Goal: Transaction & Acquisition: Book appointment/travel/reservation

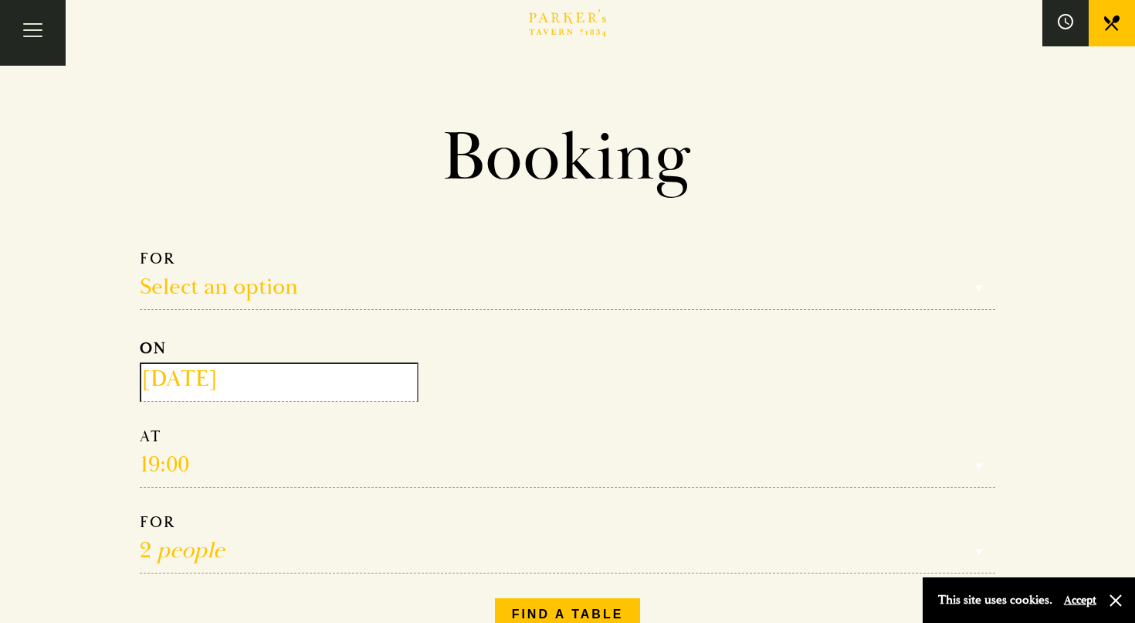
click at [260, 378] on input "2025-10-14" at bounding box center [279, 381] width 279 height 39
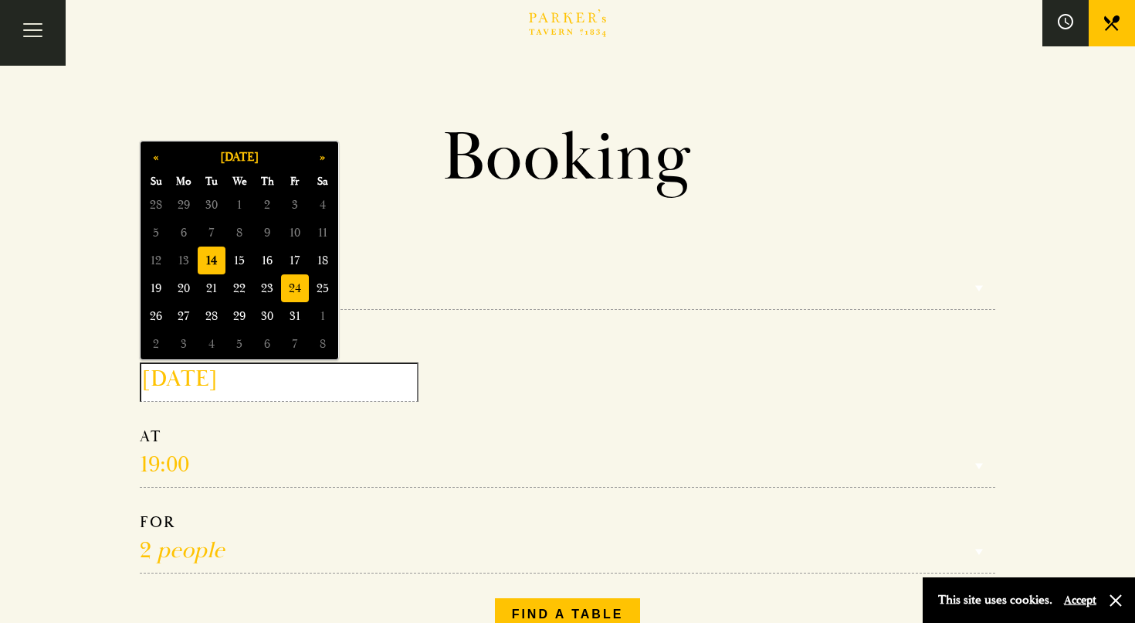
click at [301, 290] on span "24" at bounding box center [295, 288] width 28 height 28
type input "2025-10-24"
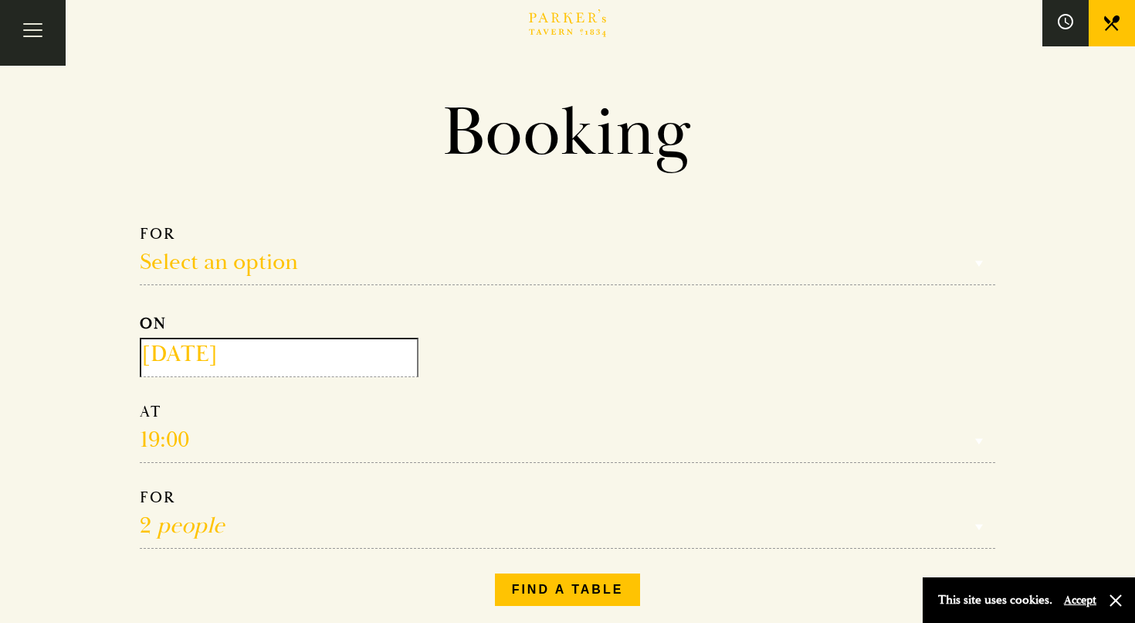
scroll to position [31, 0]
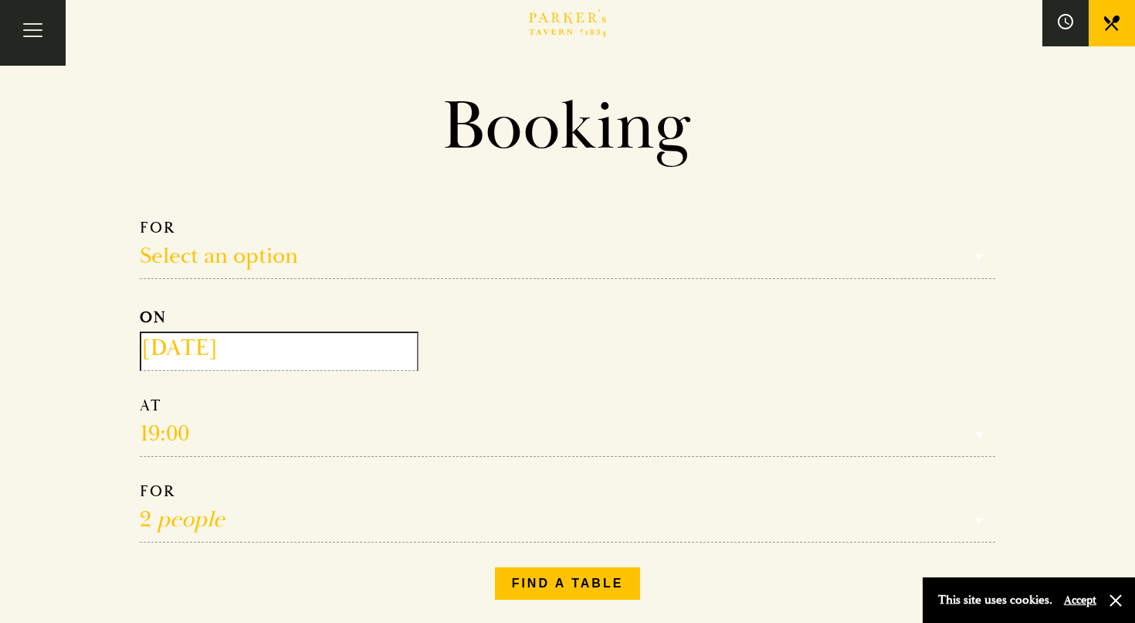
click at [283, 435] on select "Reservation time" at bounding box center [568, 425] width 856 height 61
click at [192, 436] on select "Reservation time" at bounding box center [568, 425] width 856 height 61
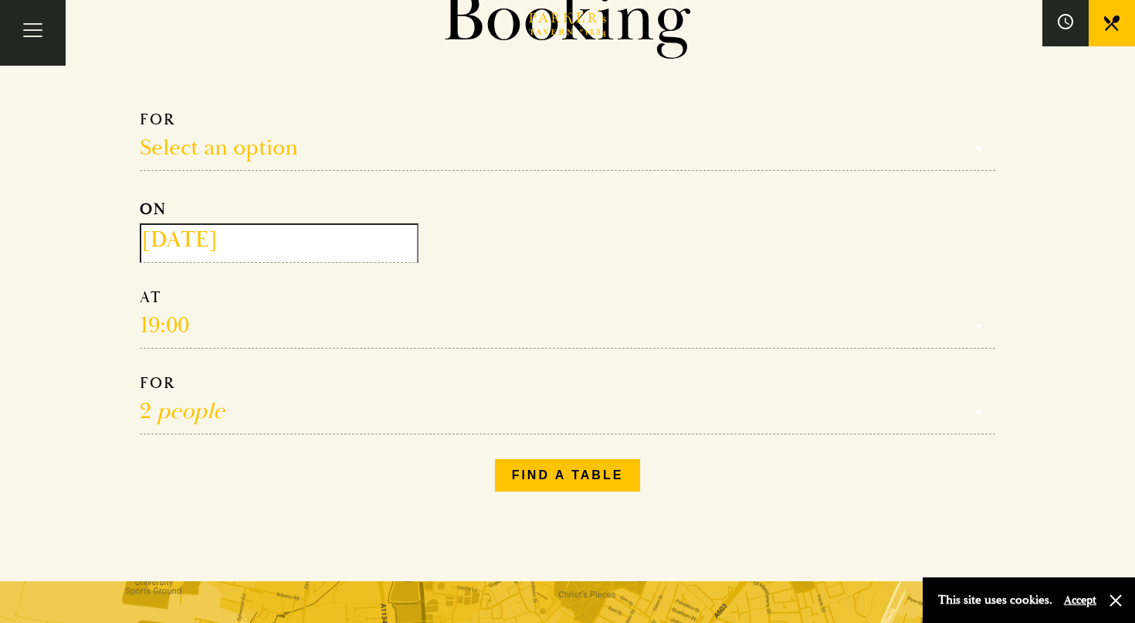
scroll to position [195, 0]
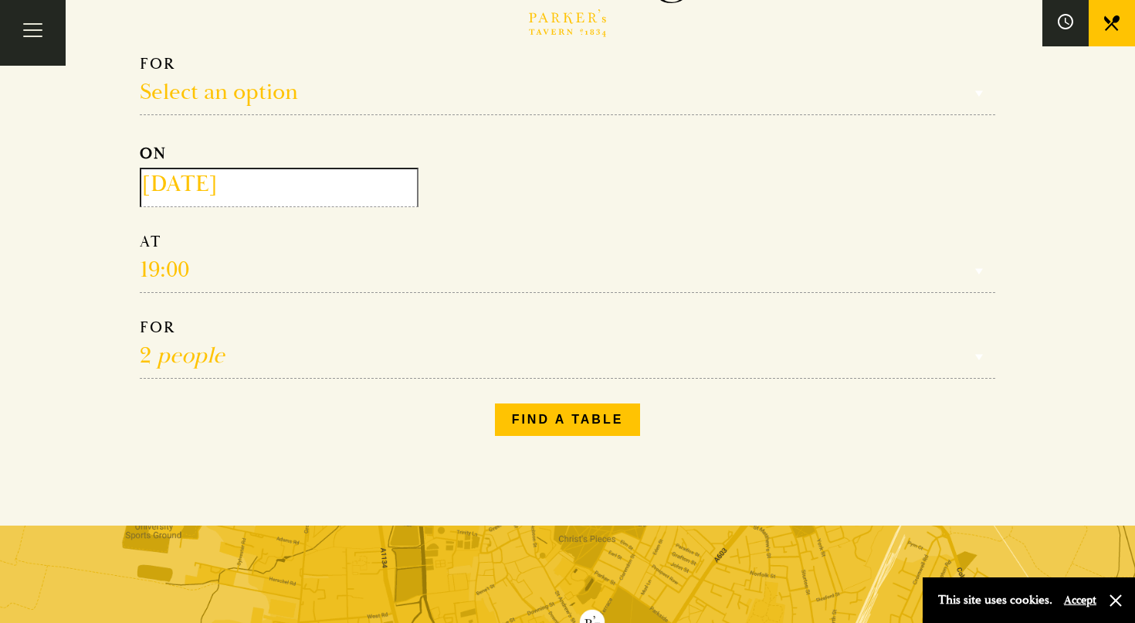
select select "134868"
select select "20:00"
click at [548, 428] on button "Find a table" at bounding box center [568, 419] width 146 height 32
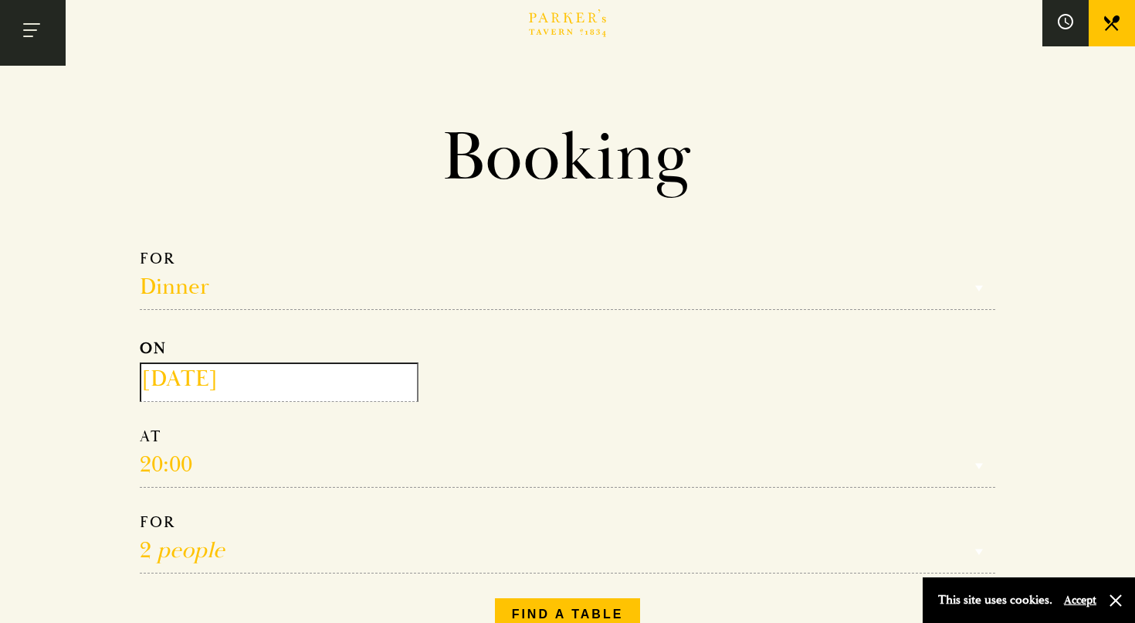
scroll to position [0, 0]
click at [38, 32] on button "Toggle navigation" at bounding box center [33, 33] width 66 height 66
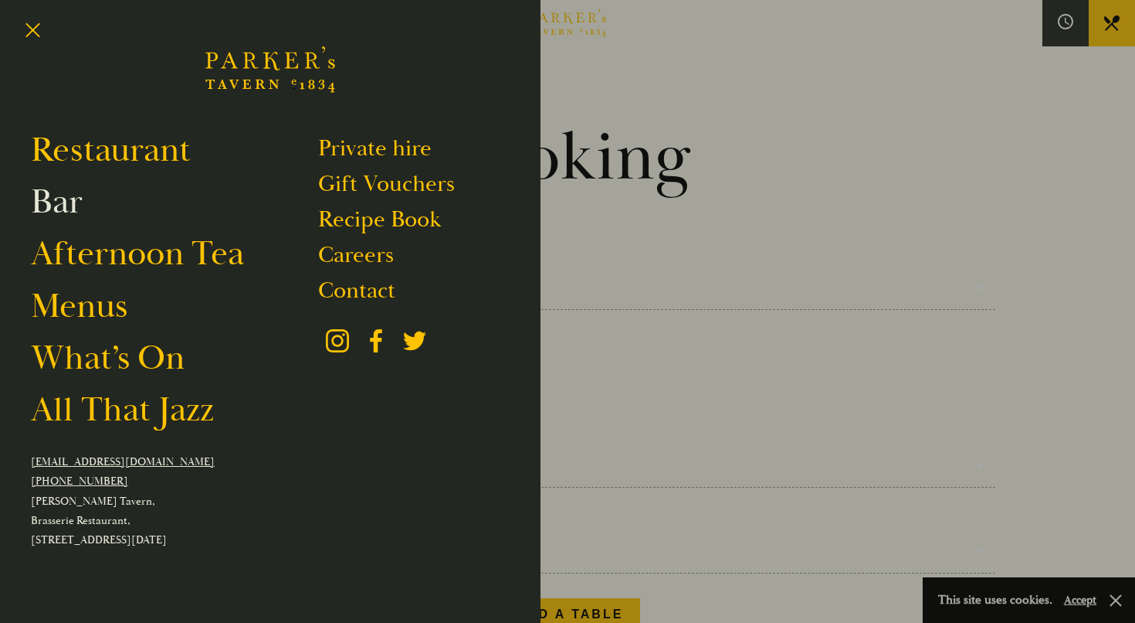
click at [69, 202] on link "Bar" at bounding box center [57, 201] width 52 height 43
